Goal: Task Accomplishment & Management: Use online tool/utility

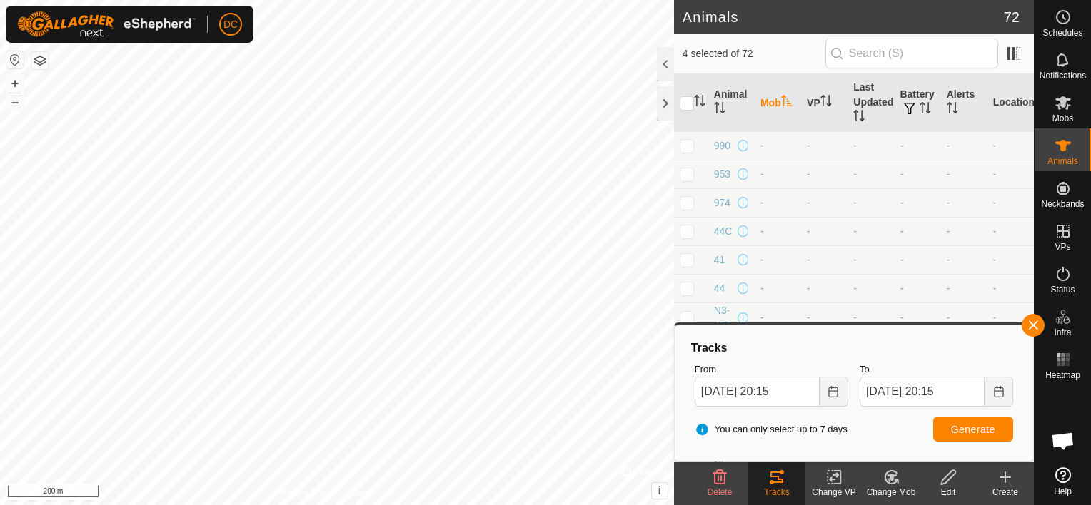
scroll to position [3141, 0]
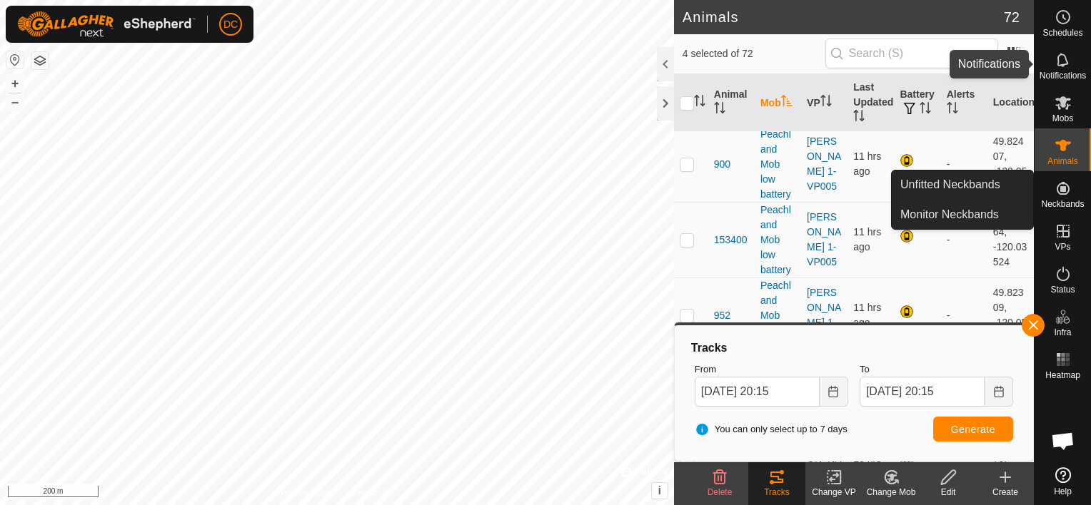
click at [1060, 59] on icon at bounding box center [1063, 59] width 17 height 17
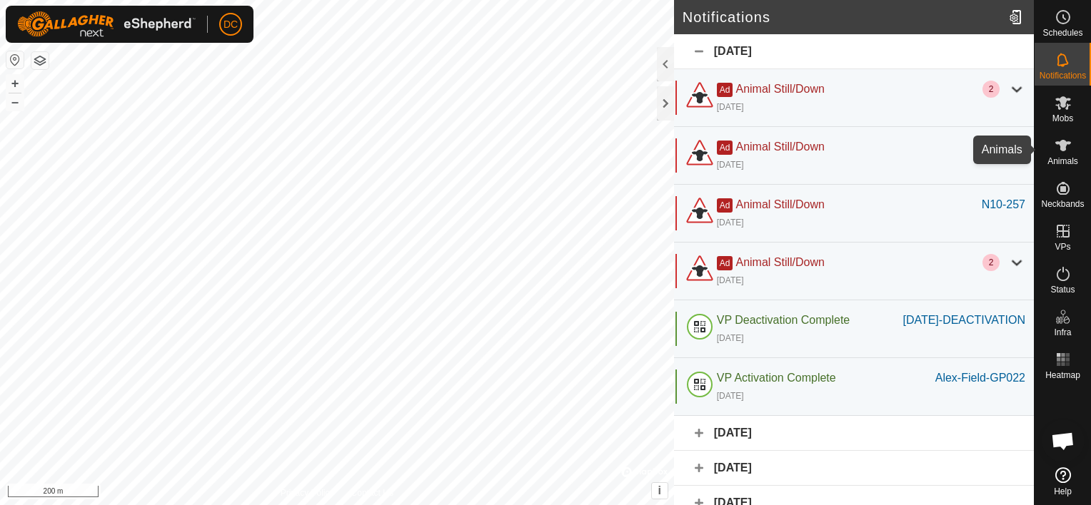
click at [1059, 142] on icon at bounding box center [1063, 145] width 16 height 11
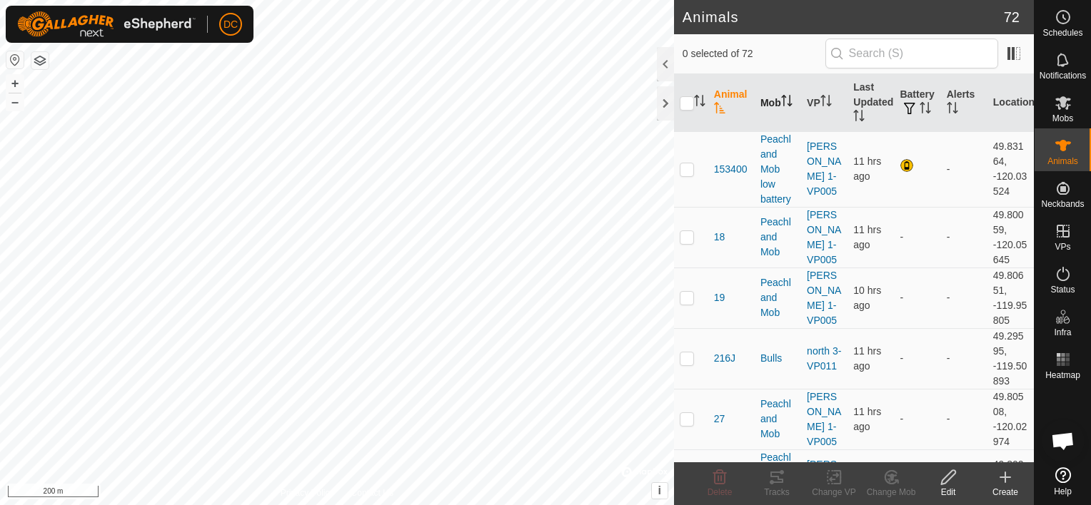
click at [781, 104] on icon "Activate to sort" at bounding box center [786, 100] width 11 height 11
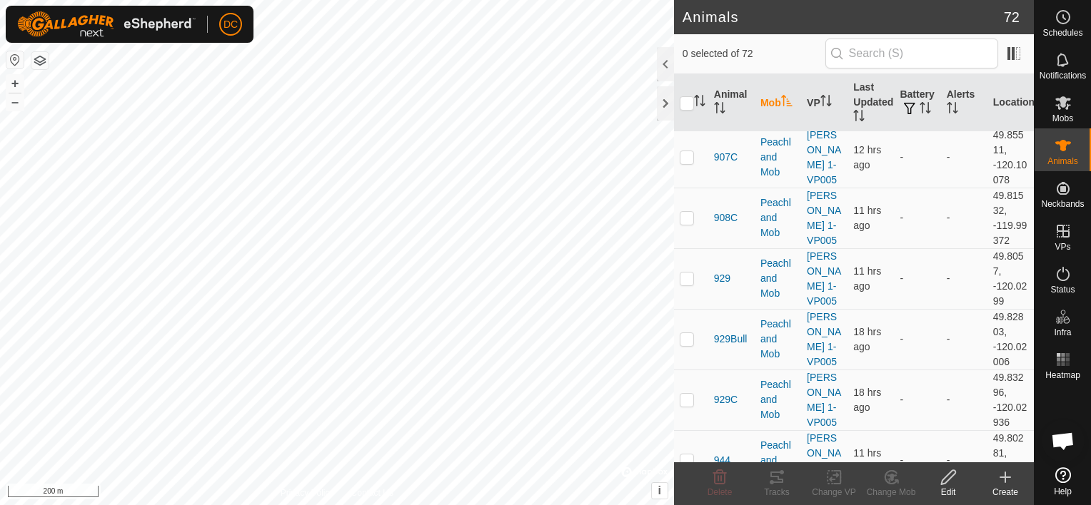
scroll to position [1714, 0]
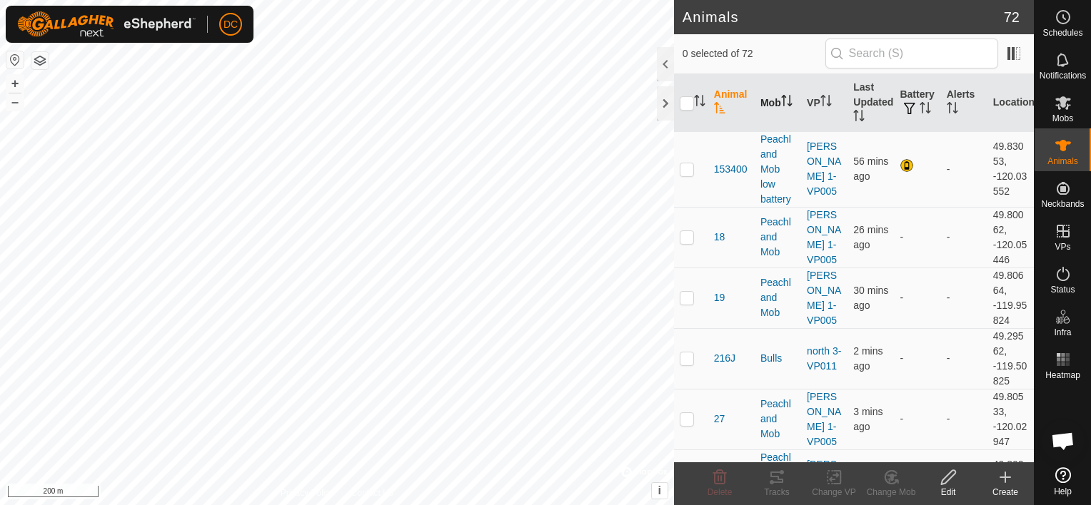
click at [764, 100] on th "Mob" at bounding box center [778, 103] width 46 height 58
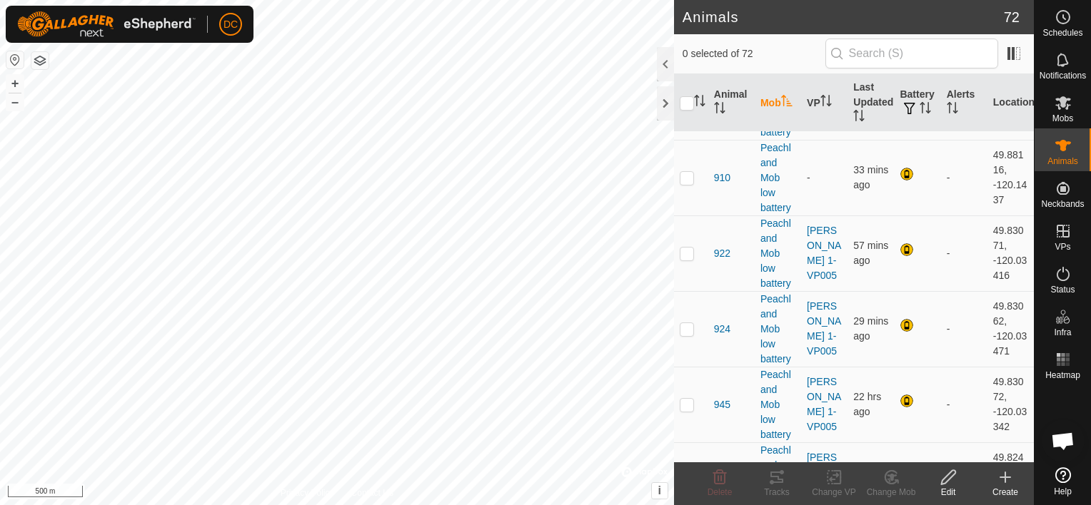
scroll to position [3074, 0]
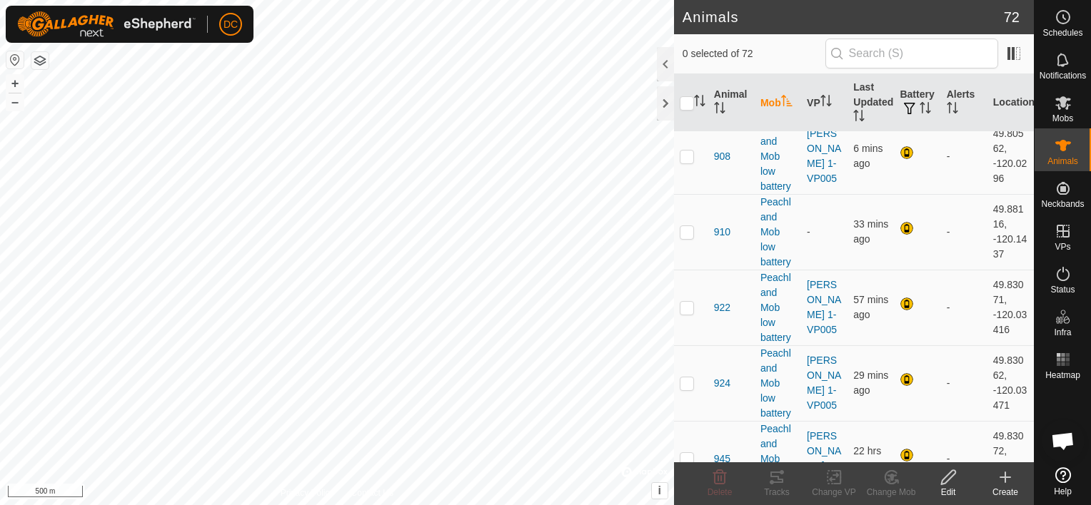
click at [764, 98] on th "Mob" at bounding box center [778, 103] width 46 height 58
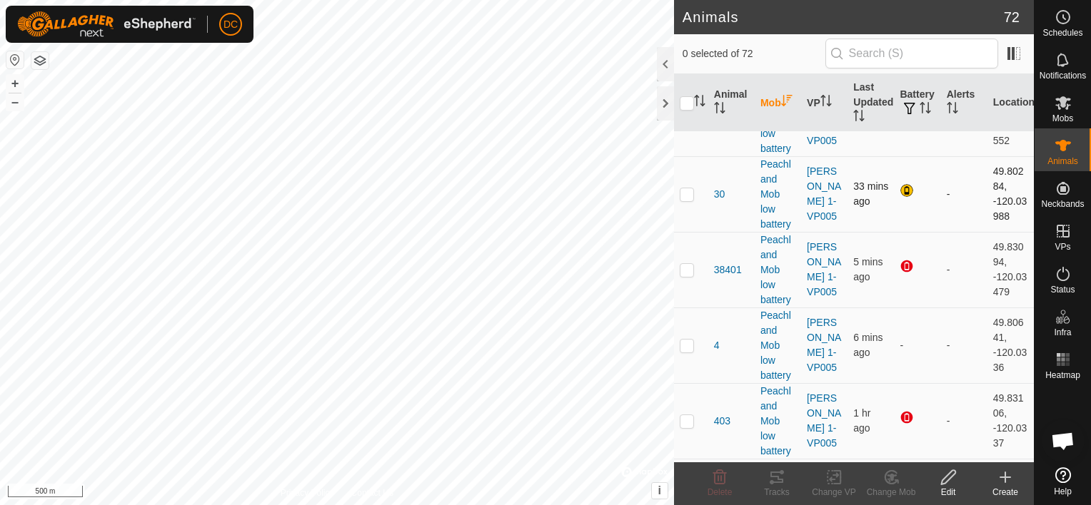
scroll to position [143, 0]
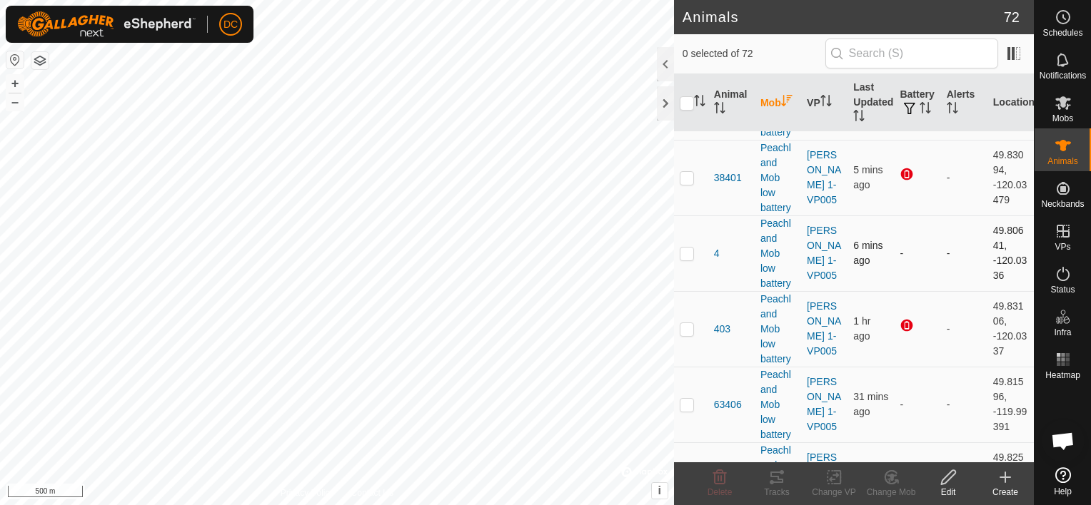
drag, startPoint x: 917, startPoint y: 100, endPoint x: 929, endPoint y: 132, distance: 34.3
click at [917, 100] on th "Battery" at bounding box center [917, 103] width 46 height 58
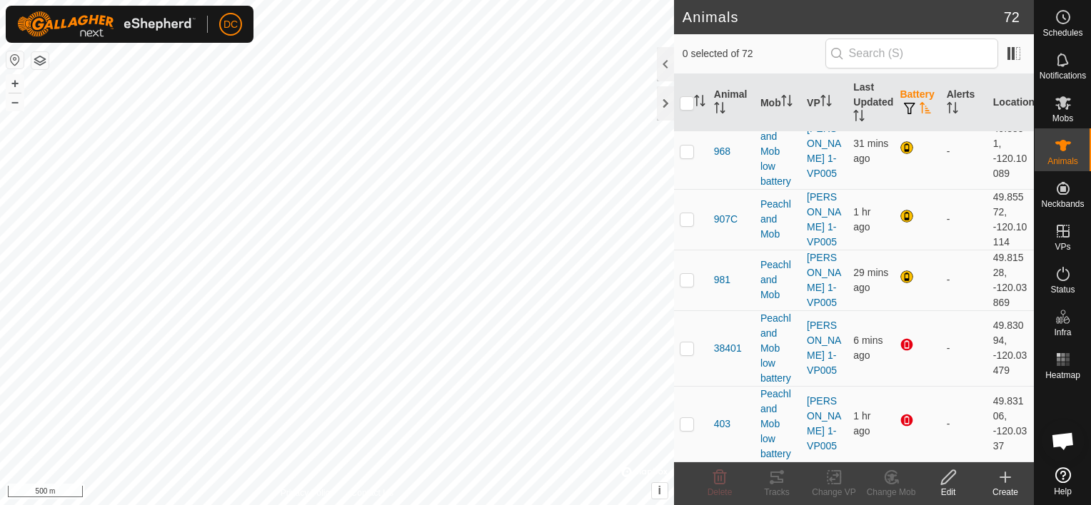
scroll to position [3431, 0]
click at [684, 427] on p-checkbox at bounding box center [687, 423] width 14 height 11
checkbox input "true"
click at [682, 351] on p-checkbox at bounding box center [687, 348] width 14 height 11
checkbox input "true"
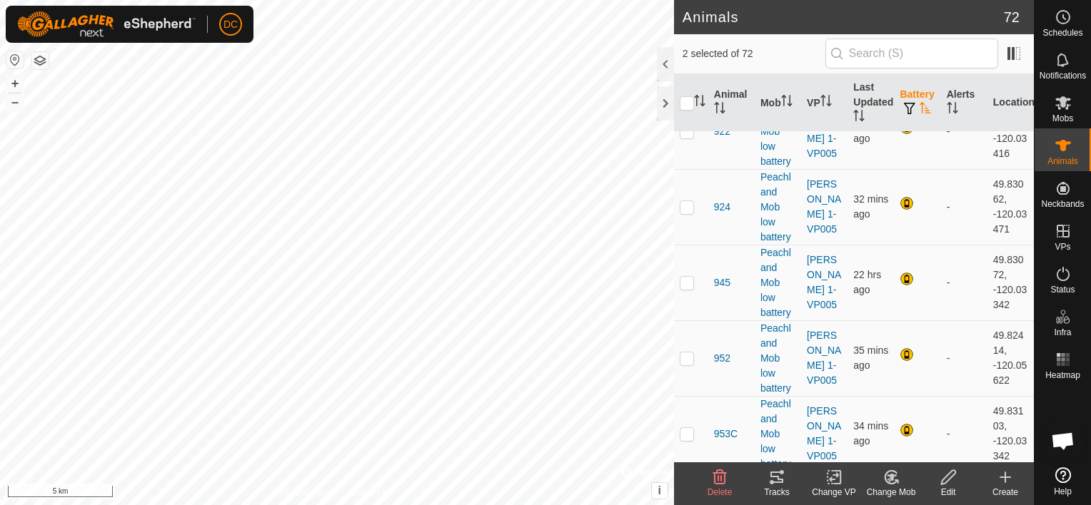
scroll to position [2931, 0]
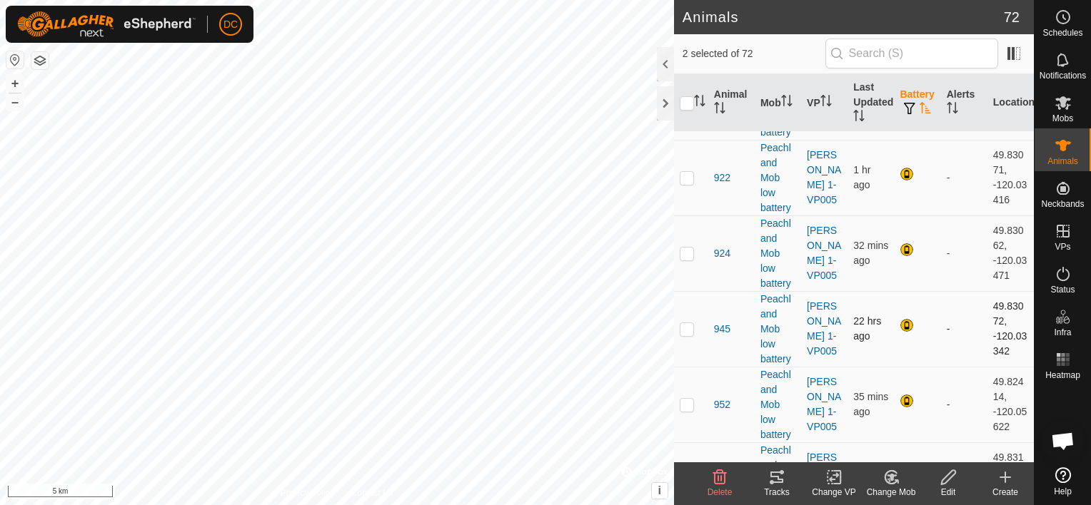
click at [686, 335] on p-checkbox at bounding box center [687, 328] width 14 height 11
click at [687, 335] on p-checkbox at bounding box center [687, 328] width 14 height 11
checkbox input "true"
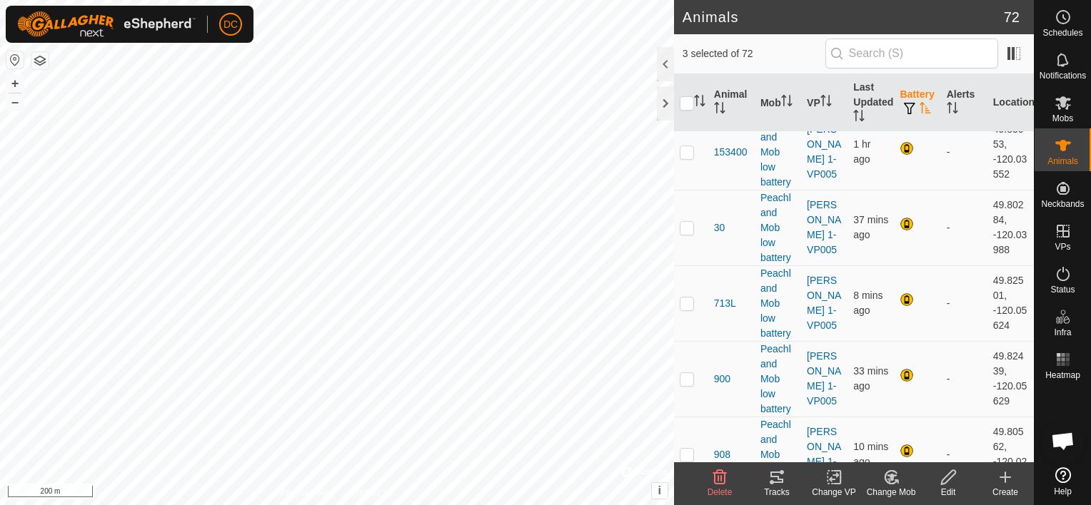
scroll to position [2288, 0]
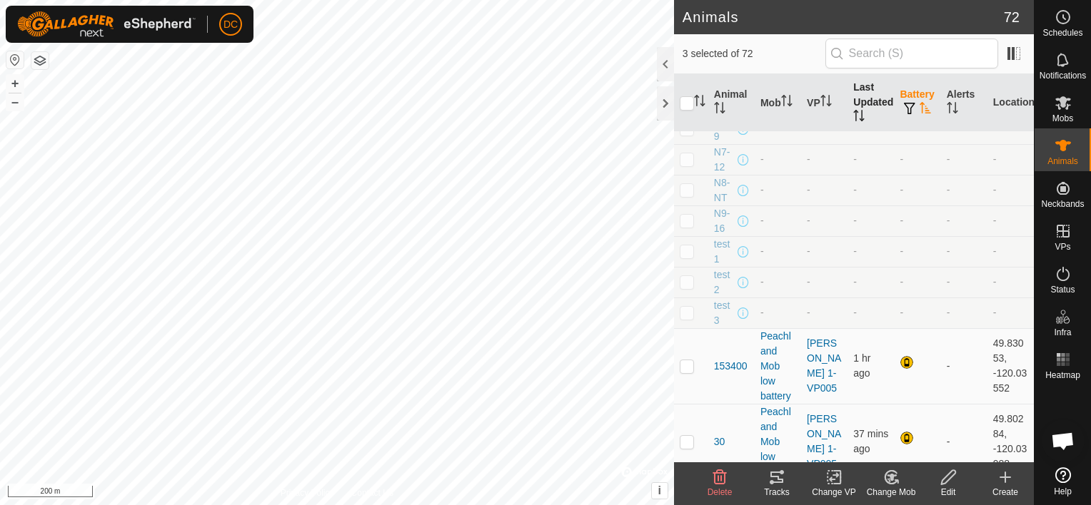
click at [853, 110] on icon "Activate to sort" at bounding box center [858, 115] width 11 height 11
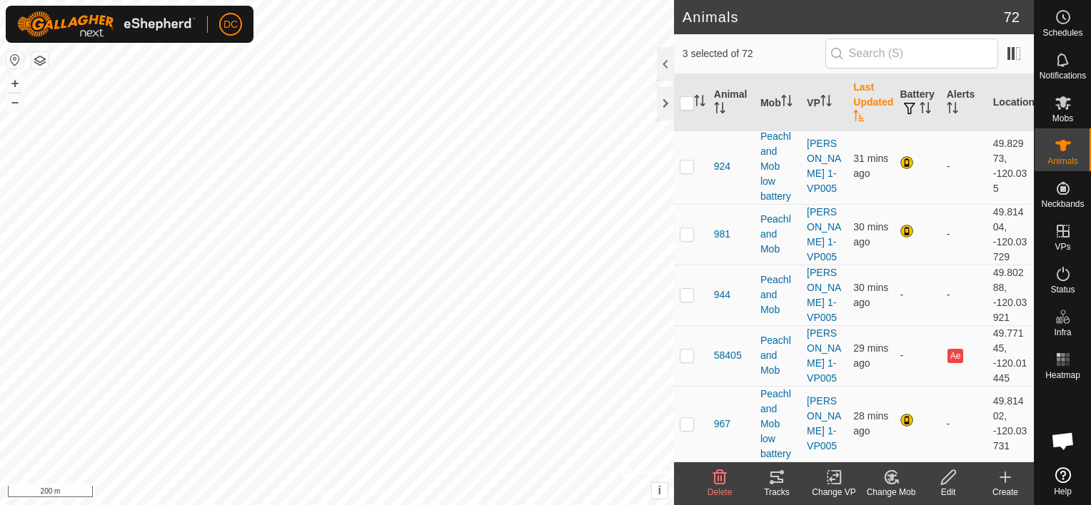
scroll to position [3416, 0]
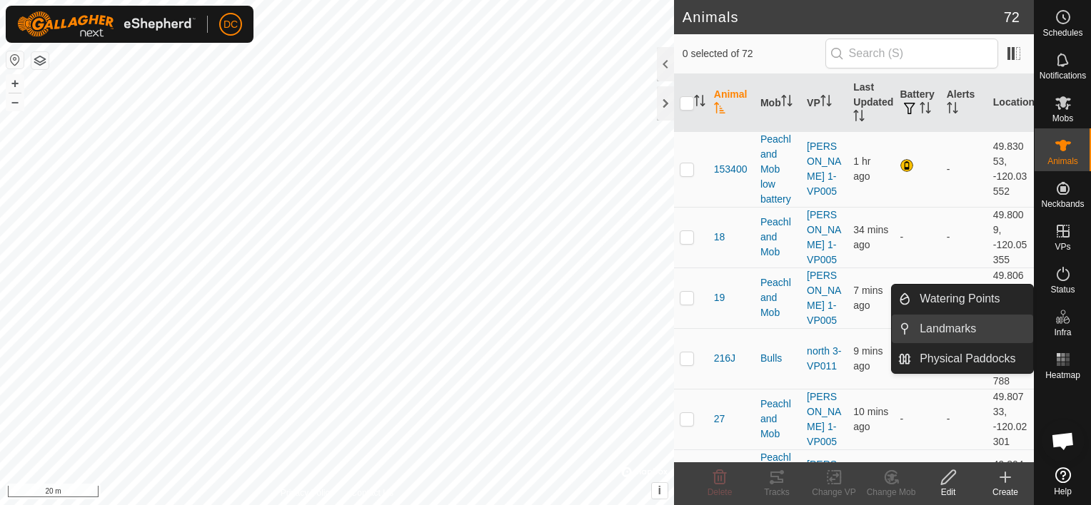
click at [983, 328] on link "Landmarks" at bounding box center [972, 329] width 122 height 29
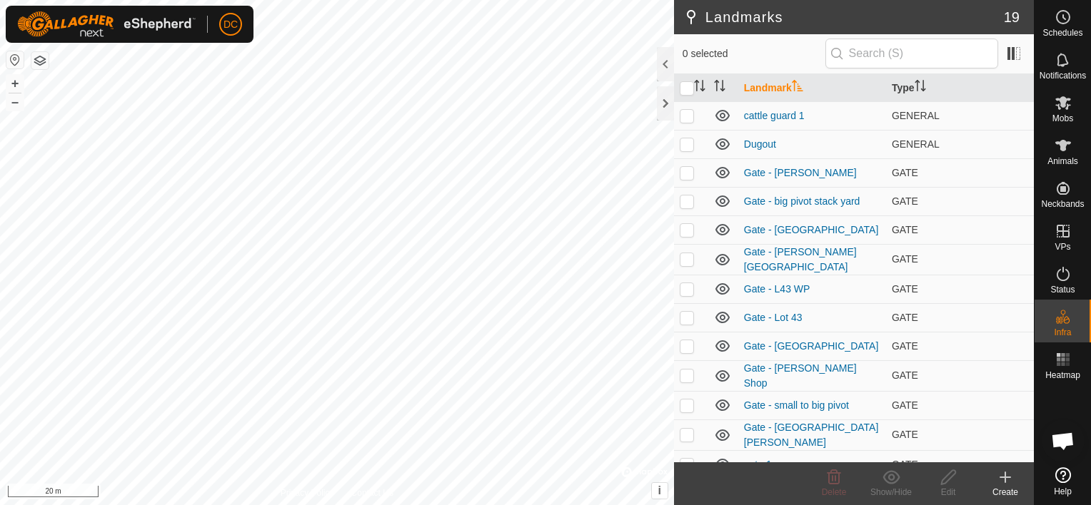
click at [1003, 479] on icon at bounding box center [1005, 477] width 17 height 17
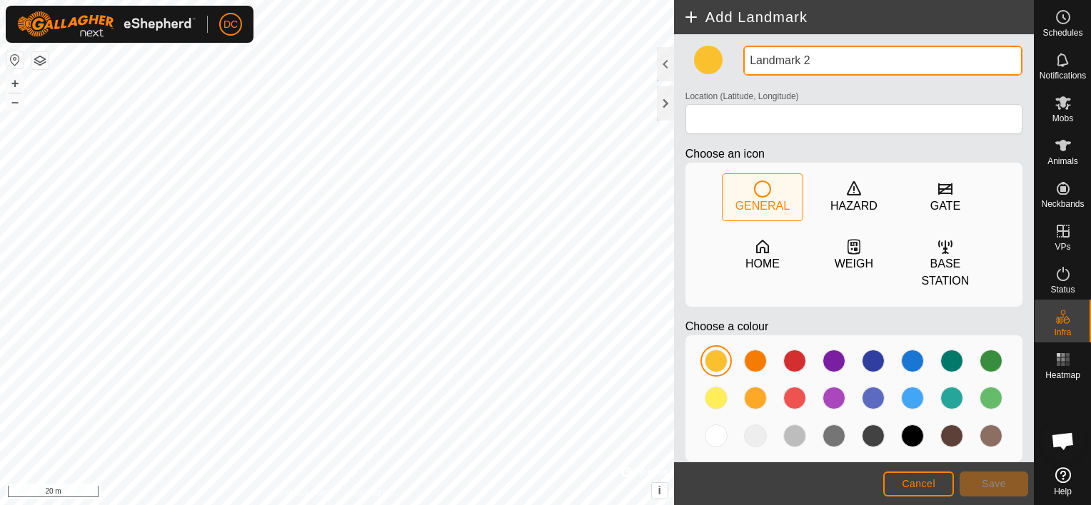
drag, startPoint x: 807, startPoint y: 57, endPoint x: 745, endPoint y: 63, distance: 61.7
click at [745, 63] on input "Landmark 2" at bounding box center [882, 61] width 279 height 30
type input "norton corral 19.5kl peachland main"
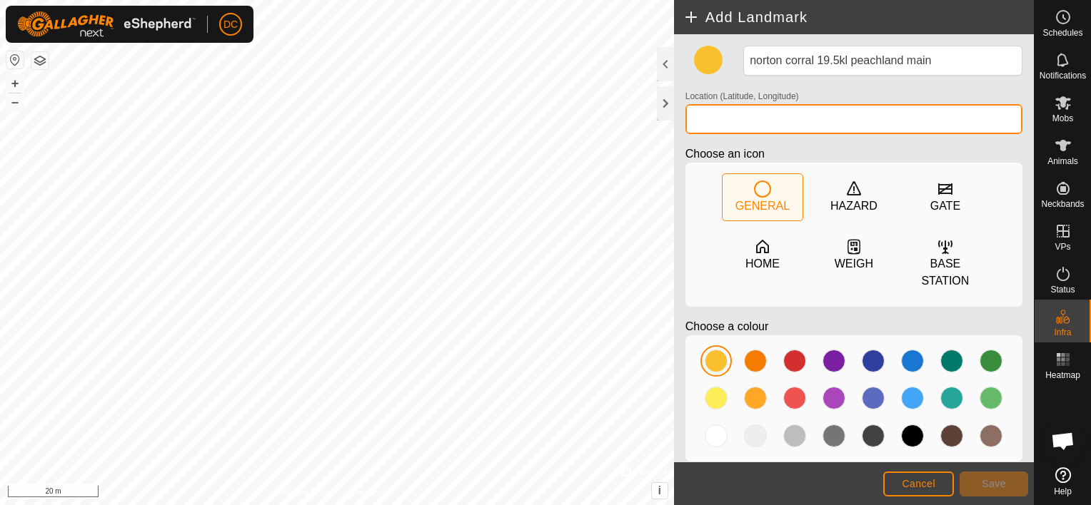
click at [743, 113] on input "Location (Latitude, Longitude)" at bounding box center [853, 119] width 337 height 30
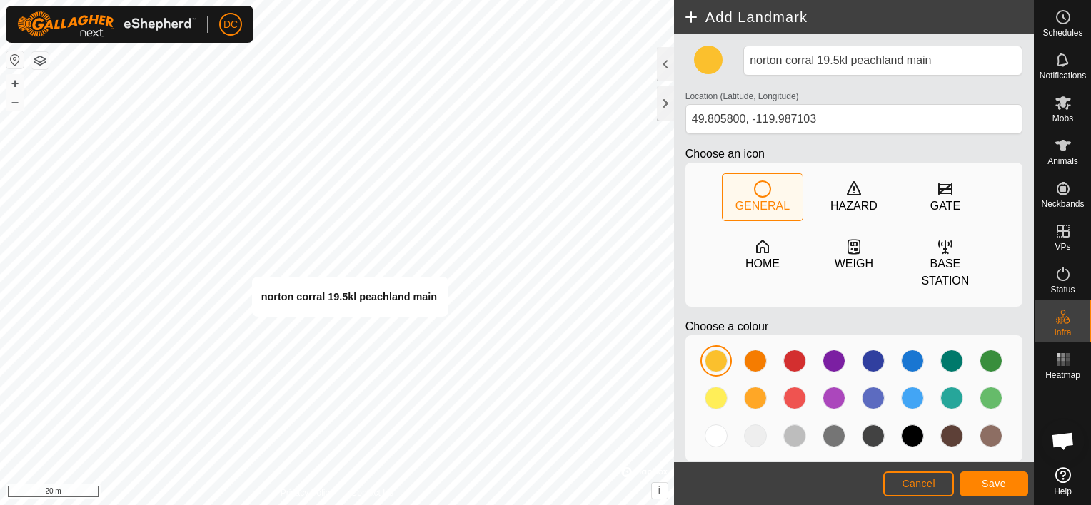
type input "49.805617, -119.987775"
click at [1000, 484] on span "Save" at bounding box center [994, 483] width 24 height 11
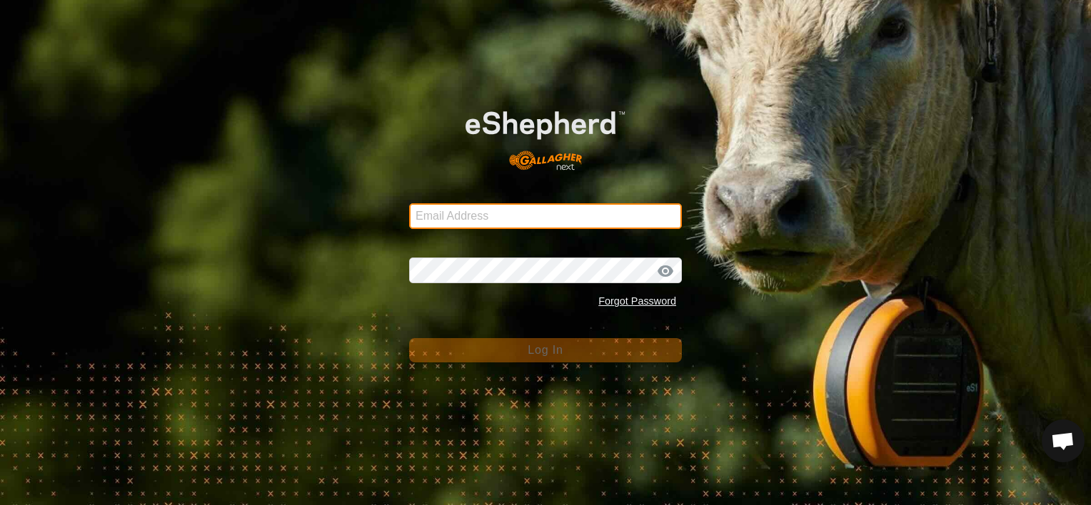
type input "dave@casorsoranch.com"
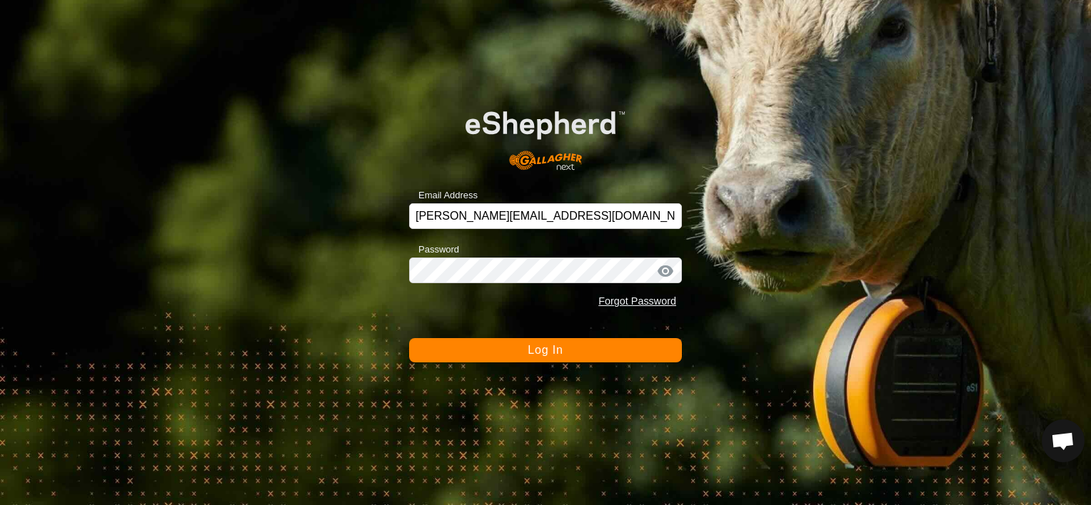
click at [543, 350] on span "Log In" at bounding box center [545, 350] width 35 height 12
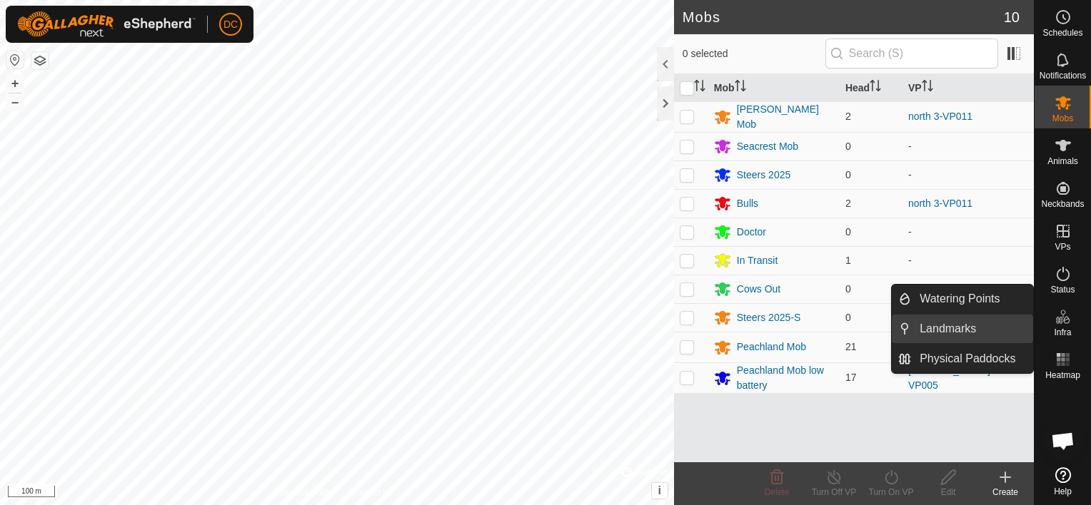
click at [952, 325] on link "Landmarks" at bounding box center [972, 329] width 122 height 29
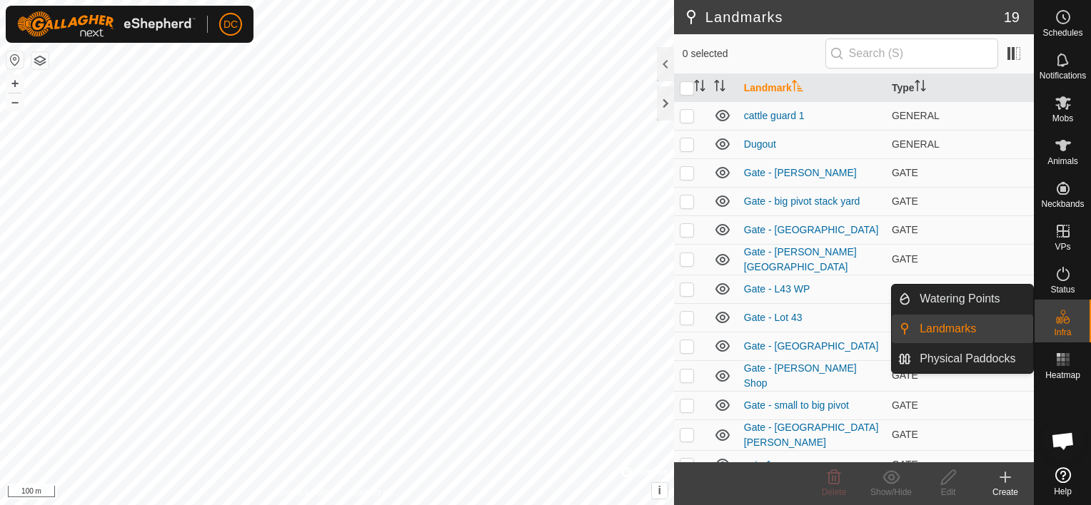
click at [930, 323] on link "Landmarks" at bounding box center [972, 329] width 122 height 29
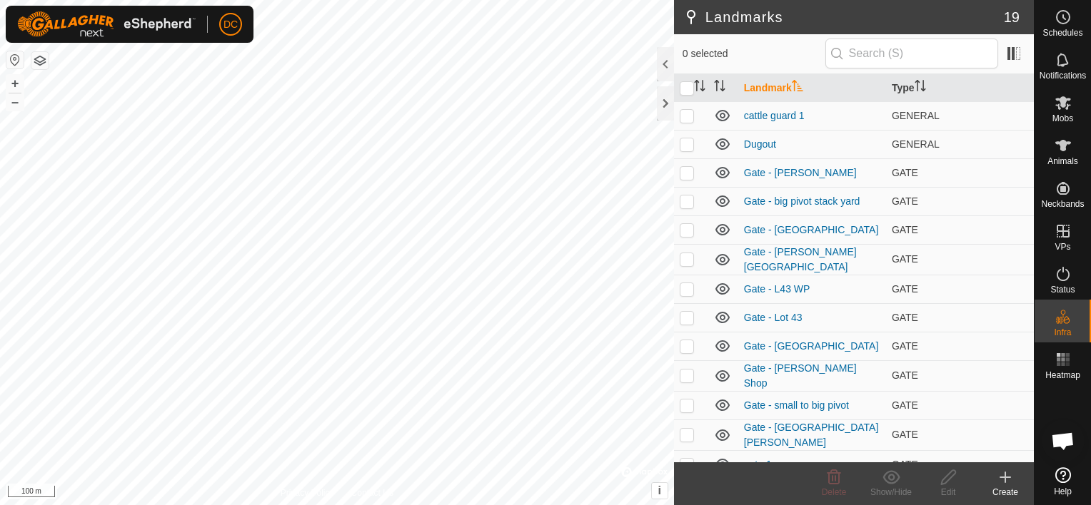
click at [1006, 478] on icon at bounding box center [1005, 478] width 10 height 0
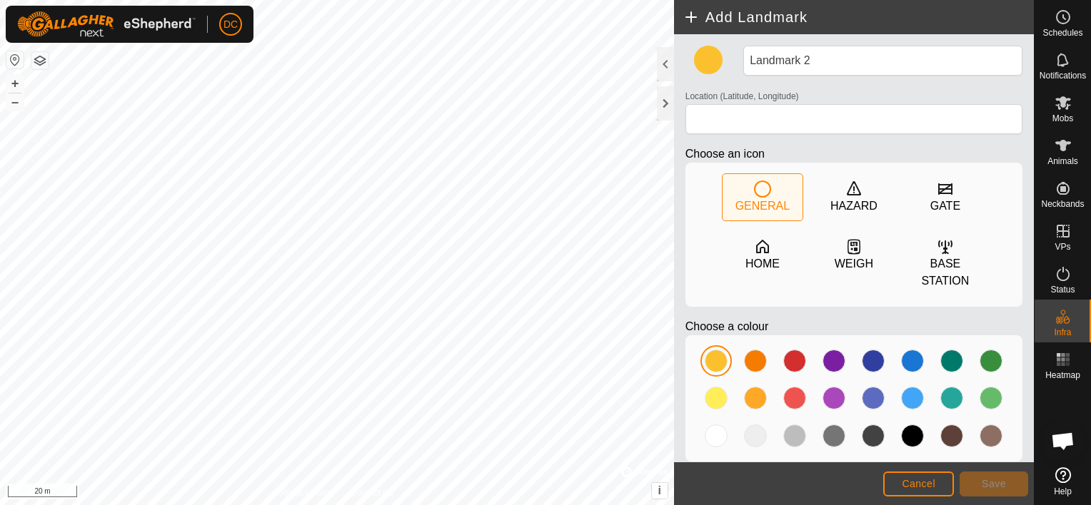
type input "49.805621, -119.987738"
click at [763, 194] on circle at bounding box center [763, 189] width 16 height 16
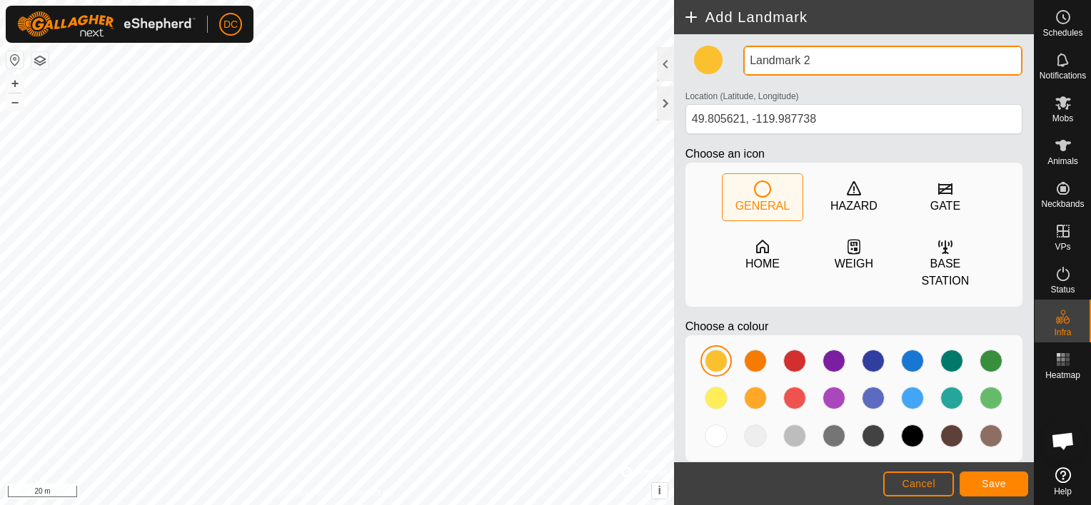
drag, startPoint x: 818, startPoint y: 55, endPoint x: 737, endPoint y: 66, distance: 82.1
click at [738, 66] on div "Landmark 2" at bounding box center [883, 61] width 291 height 30
click at [910, 60] on input "norton" at bounding box center [882, 61] width 279 height 30
type input "n"
type input "norton corral 19.5kl peachland main"
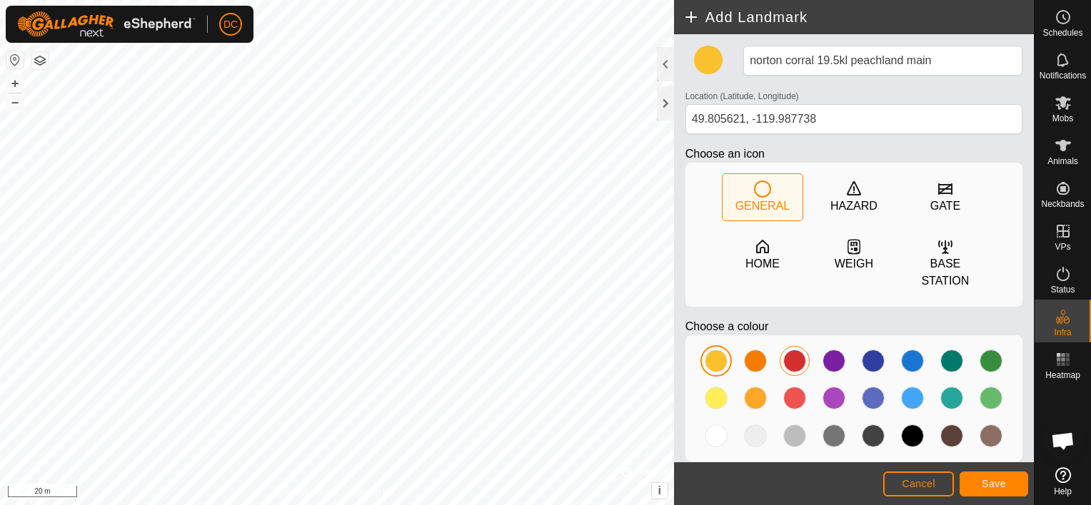
click at [794, 350] on div at bounding box center [794, 361] width 23 height 23
click at [754, 185] on icon at bounding box center [762, 189] width 17 height 17
click at [757, 186] on icon at bounding box center [762, 189] width 17 height 17
click at [992, 485] on span "Save" at bounding box center [994, 483] width 24 height 11
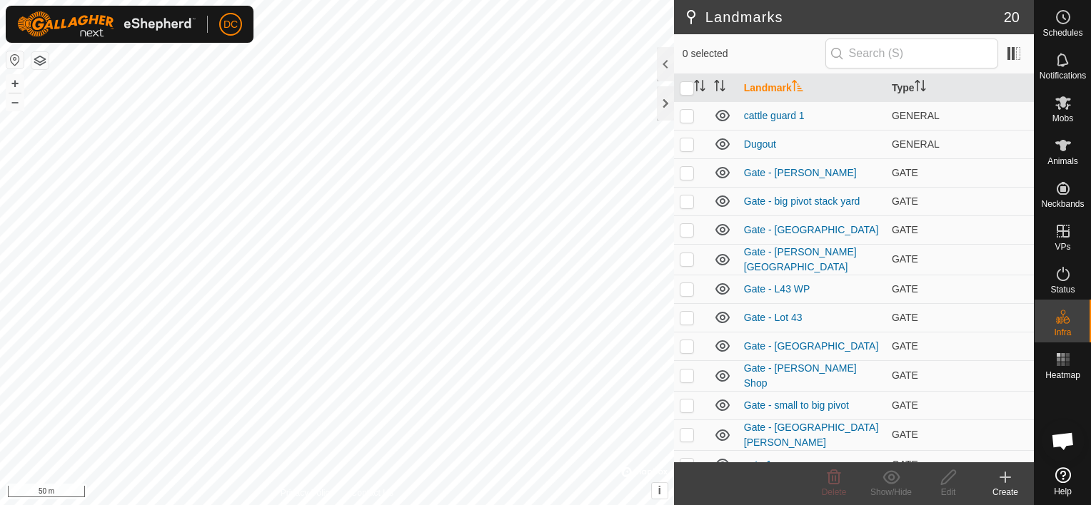
click at [1005, 479] on icon at bounding box center [1005, 478] width 0 height 10
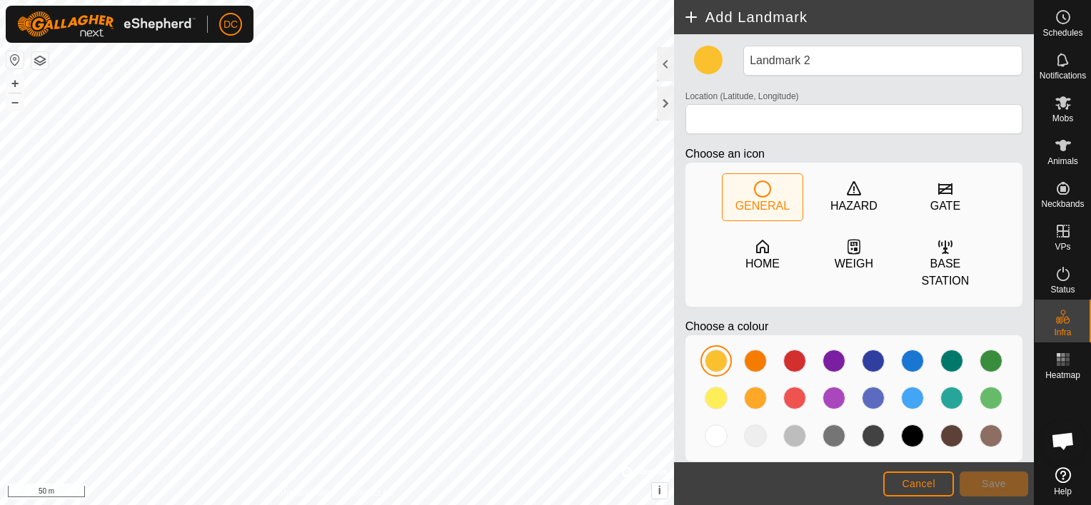
type input "49.796831, -119.855283"
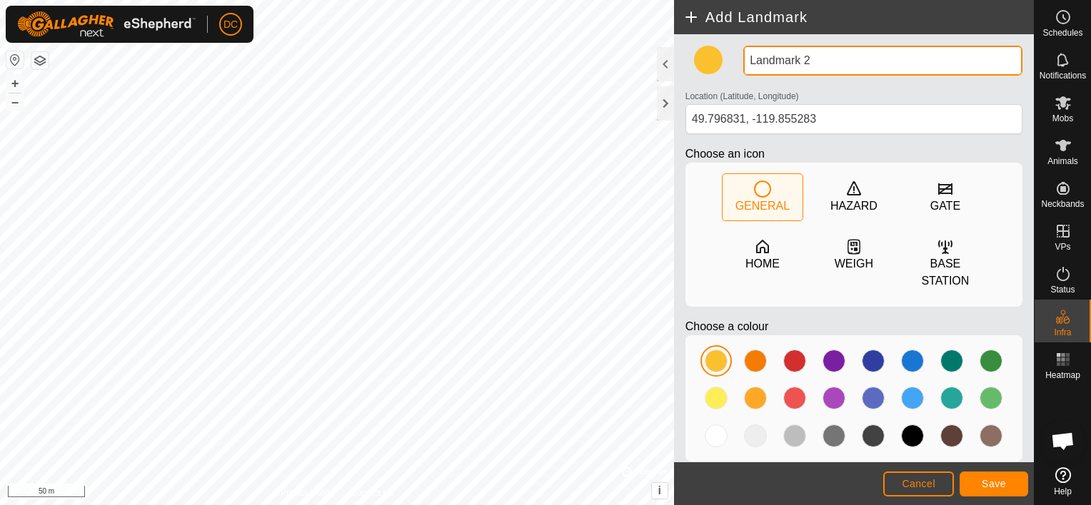
click at [815, 56] on input "Landmark 2" at bounding box center [882, 61] width 279 height 30
drag, startPoint x: 815, startPoint y: 56, endPoint x: 745, endPoint y: 67, distance: 70.9
click at [745, 67] on input "Landmark 2" at bounding box center [882, 61] width 279 height 30
type input "peachland main 8.5kl corral"
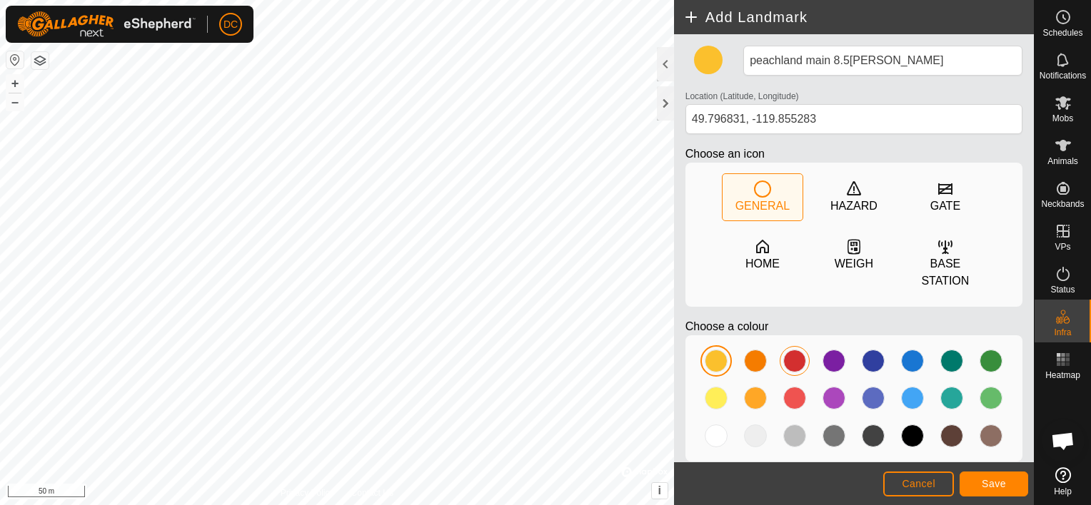
click at [797, 350] on div at bounding box center [794, 361] width 23 height 23
click at [982, 480] on span "Save" at bounding box center [994, 483] width 24 height 11
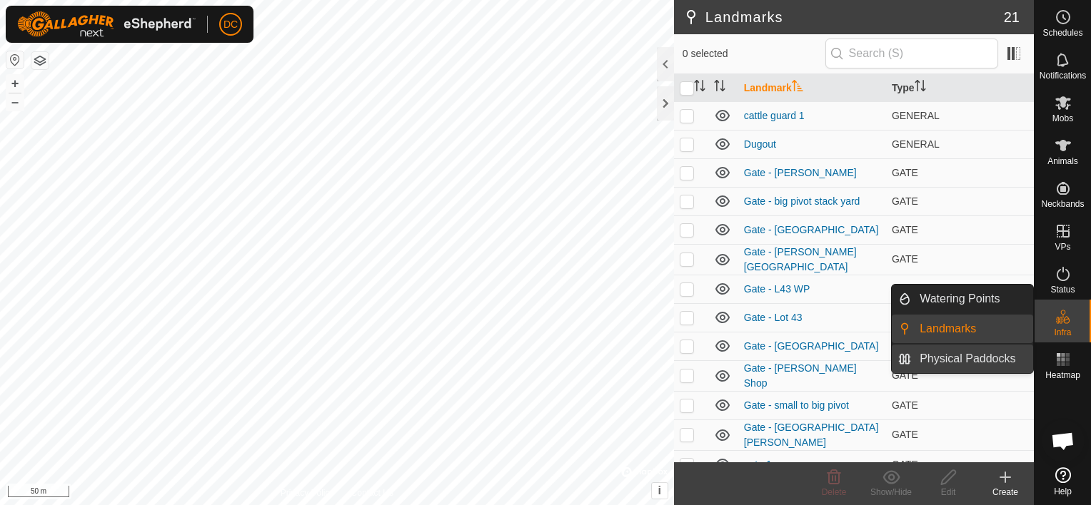
click at [986, 356] on link "Physical Paddocks" at bounding box center [972, 359] width 122 height 29
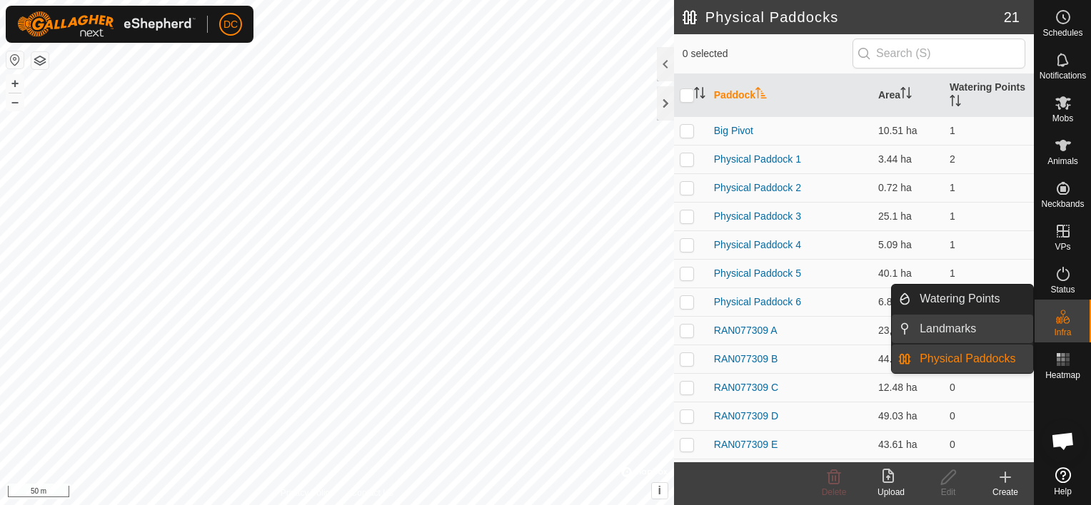
click at [995, 321] on link "Landmarks" at bounding box center [972, 329] width 122 height 29
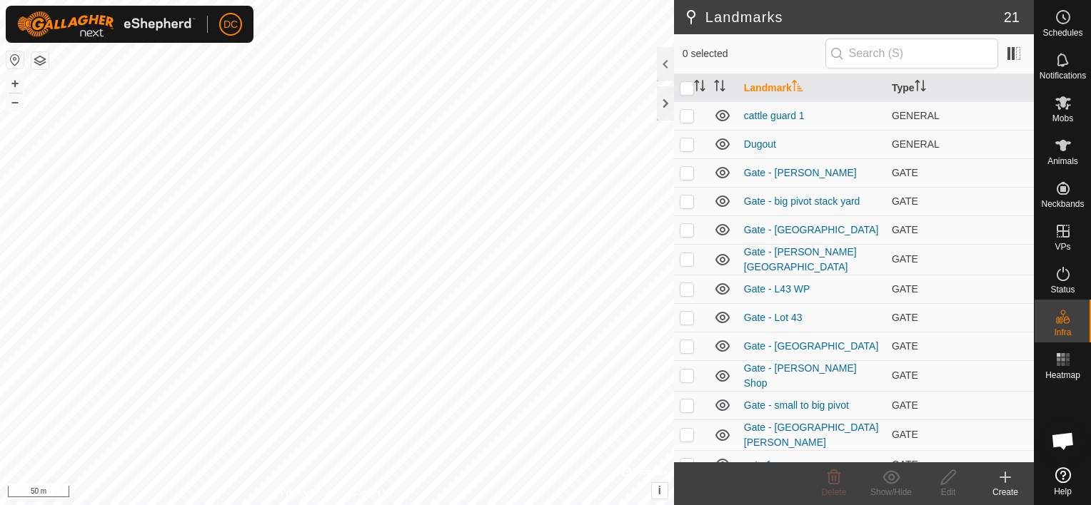
click at [1006, 480] on icon at bounding box center [1005, 477] width 17 height 17
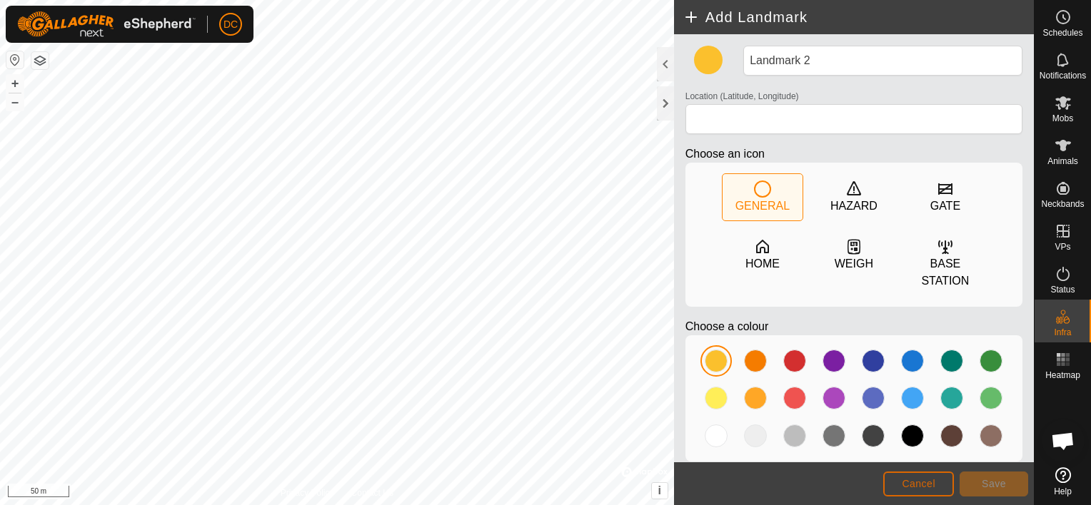
click at [916, 483] on span "Cancel" at bounding box center [919, 483] width 34 height 11
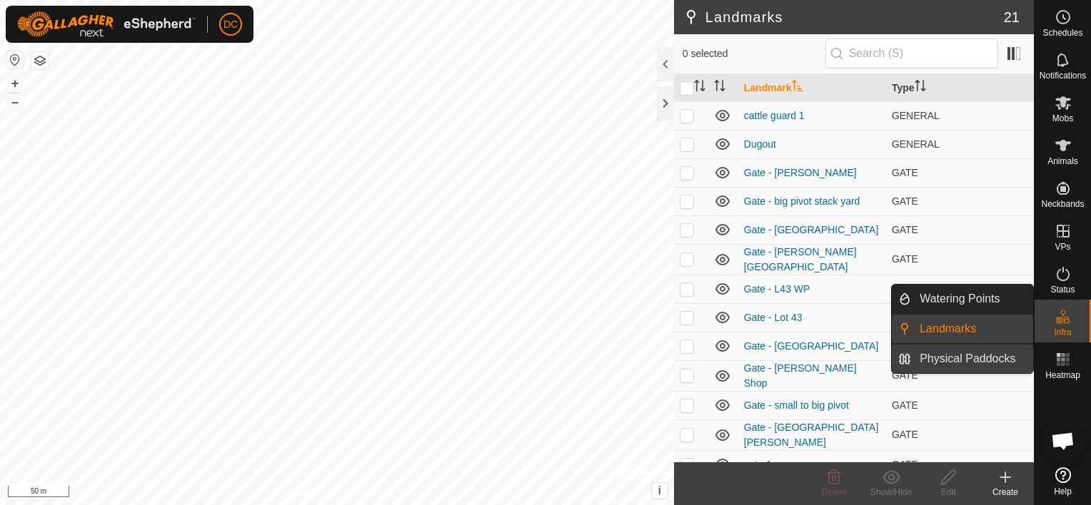
click at [954, 356] on link "Physical Paddocks" at bounding box center [972, 359] width 122 height 29
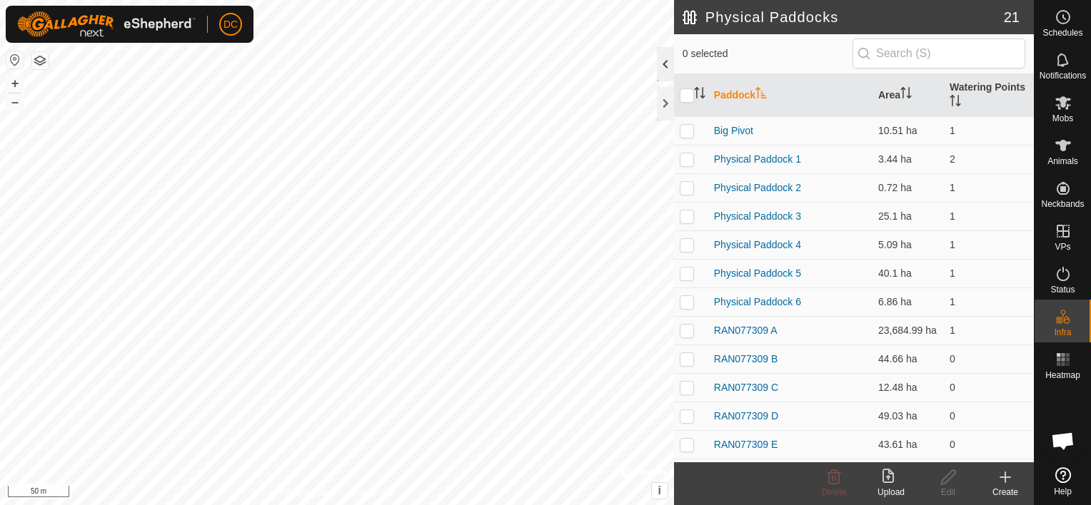
click at [666, 63] on div at bounding box center [665, 64] width 17 height 34
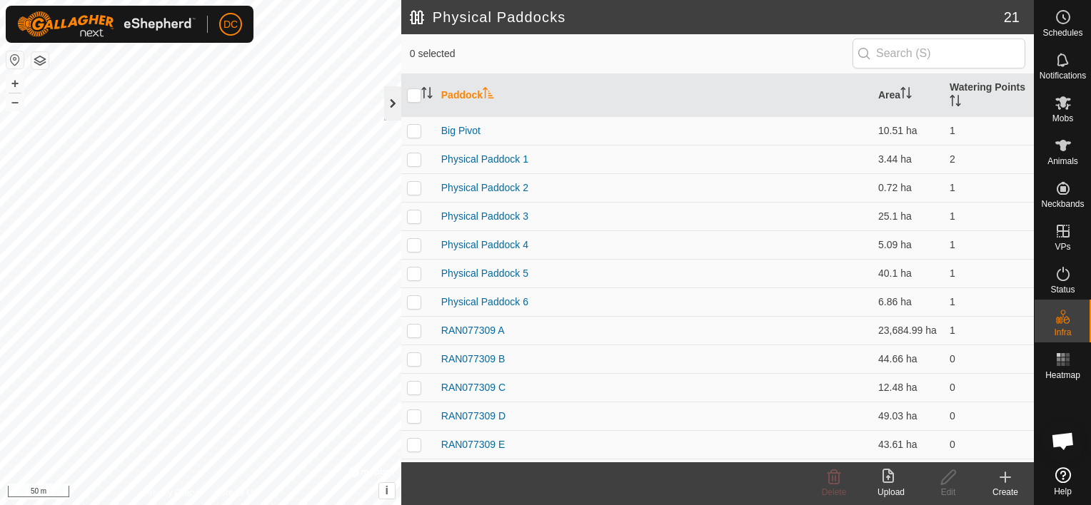
click at [393, 100] on div at bounding box center [392, 103] width 17 height 34
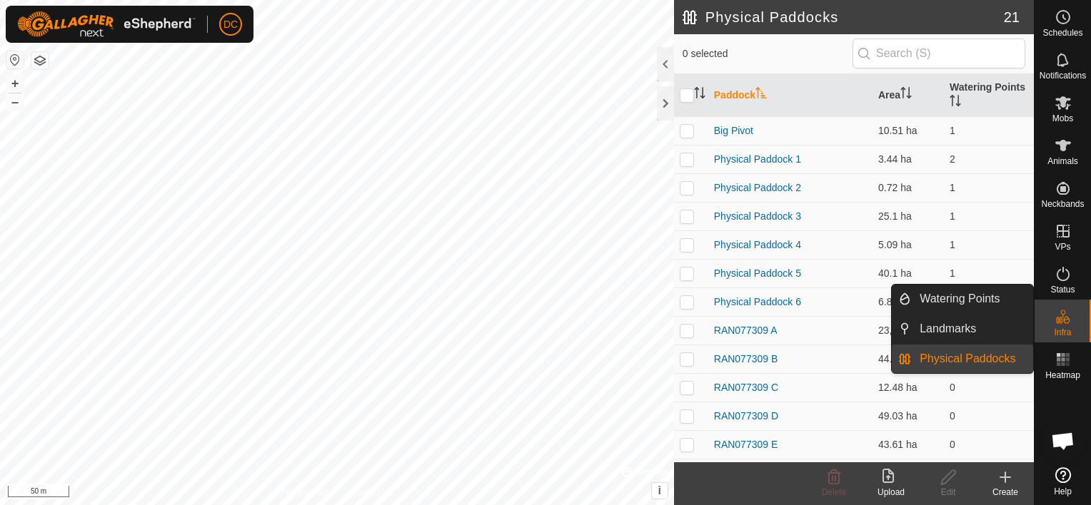
click at [1062, 316] on icon at bounding box center [1063, 316] width 17 height 17
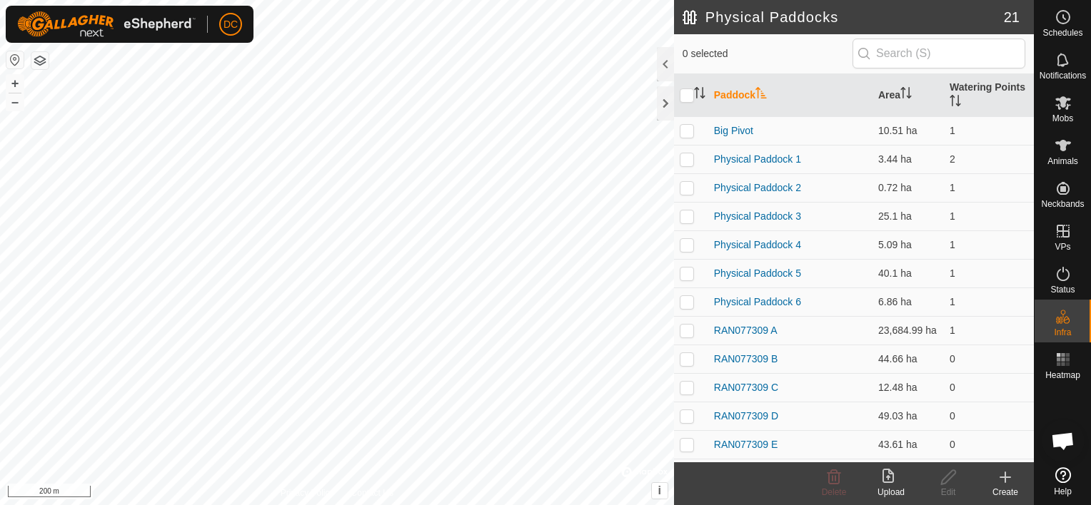
click at [1002, 482] on icon at bounding box center [1005, 477] width 17 height 17
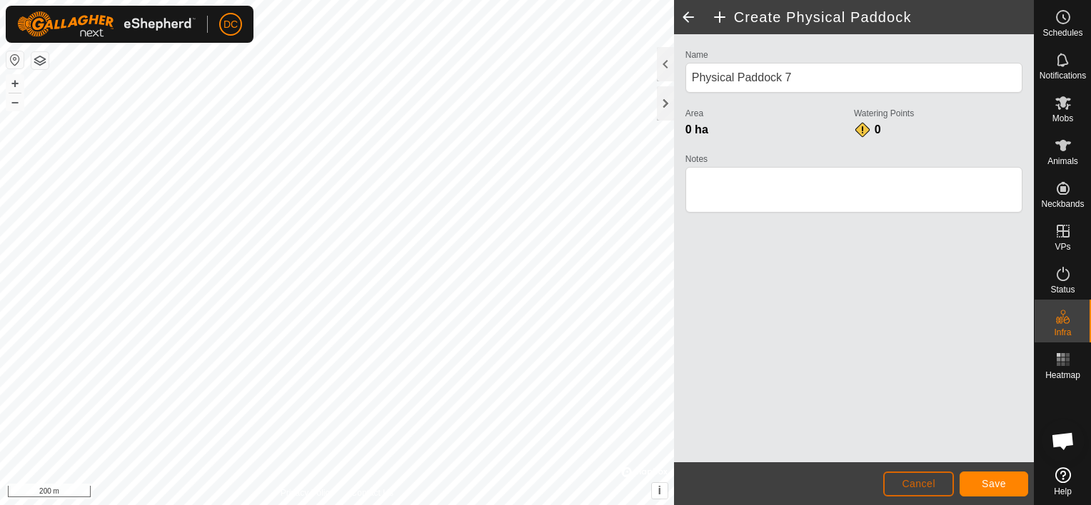
click at [919, 483] on span "Cancel" at bounding box center [919, 483] width 34 height 11
